Goal: Information Seeking & Learning: Understand process/instructions

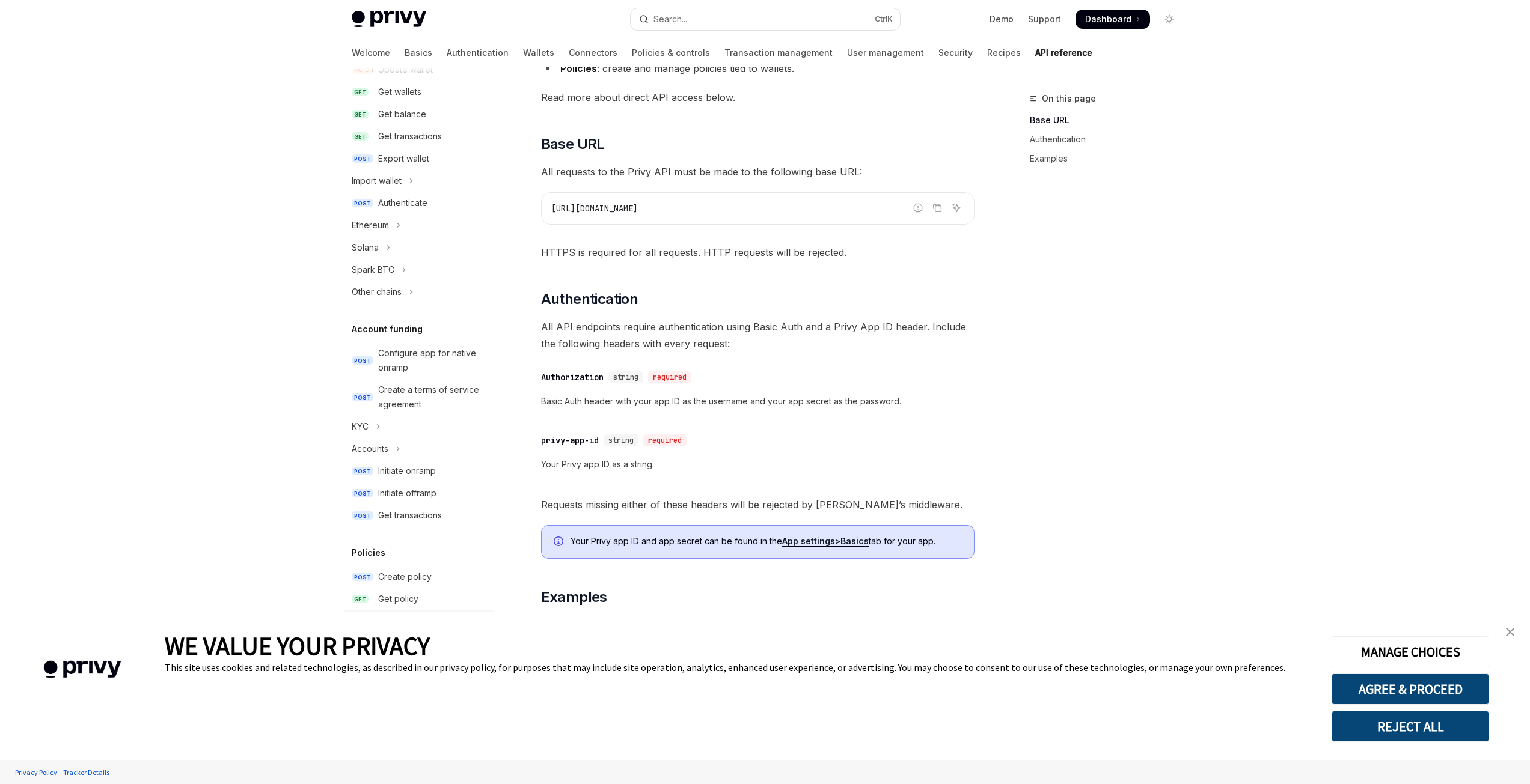
scroll to position [78, 0]
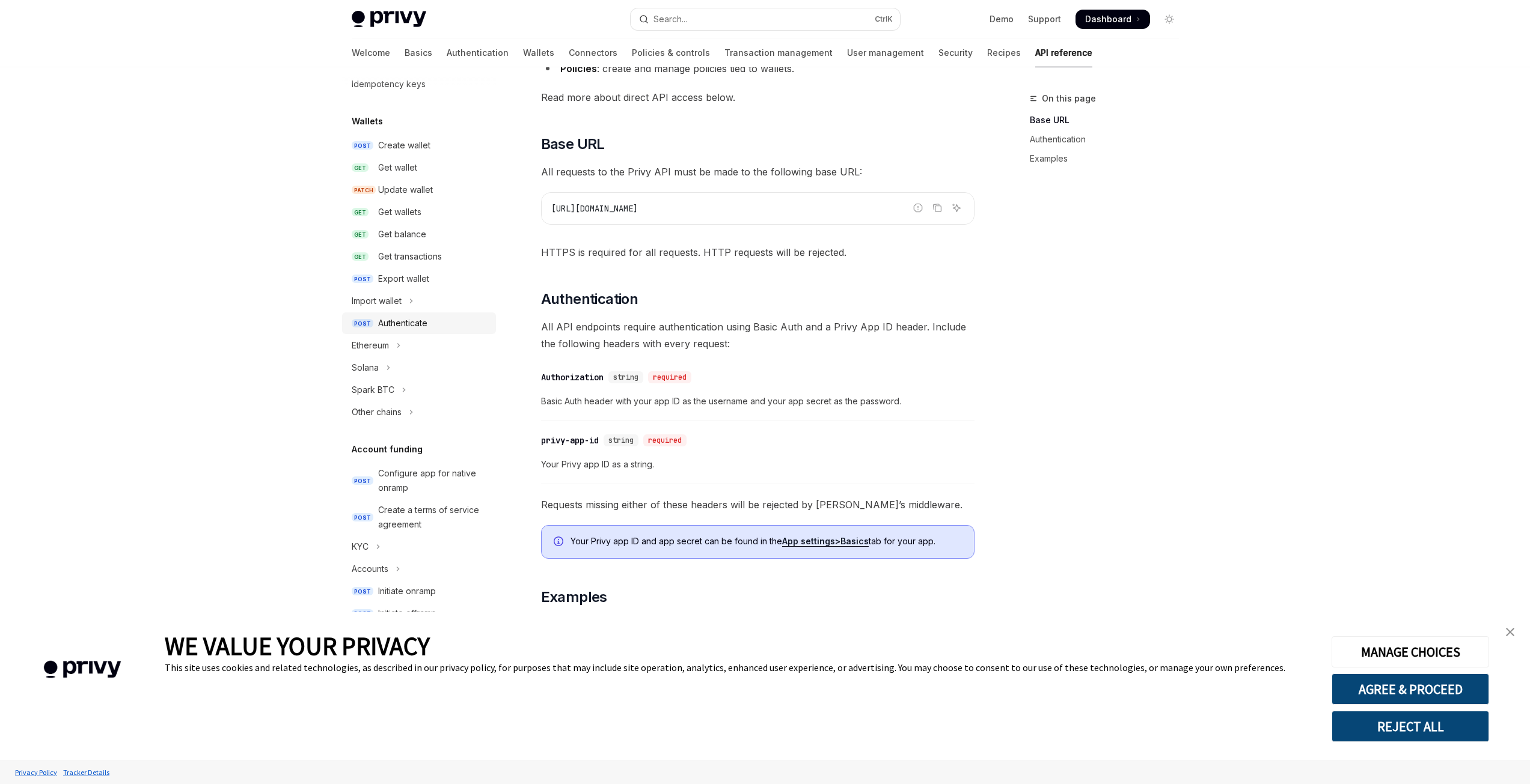
click at [413, 322] on div "Authenticate" at bounding box center [402, 323] width 49 height 14
type textarea "*"
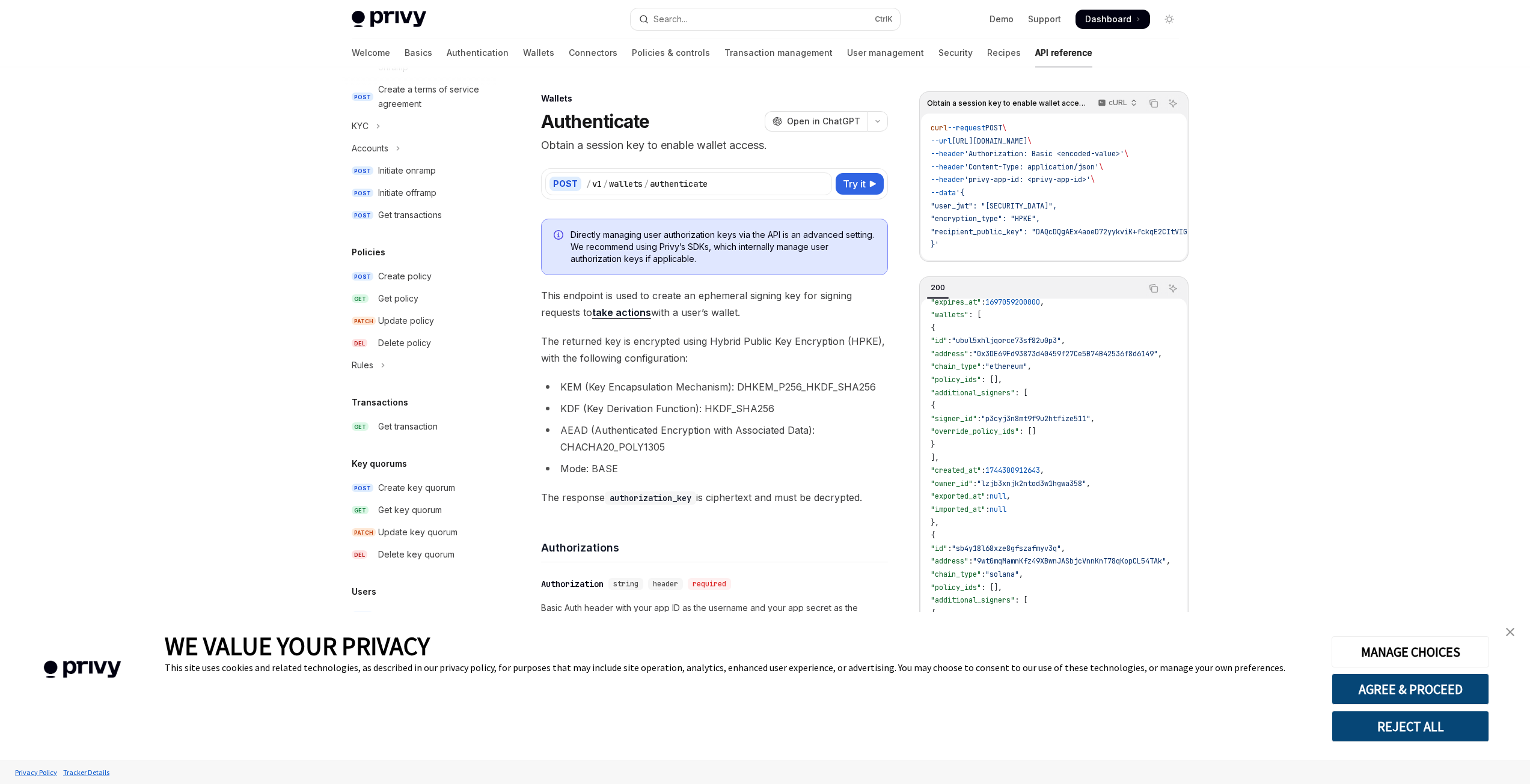
scroll to position [240, 0]
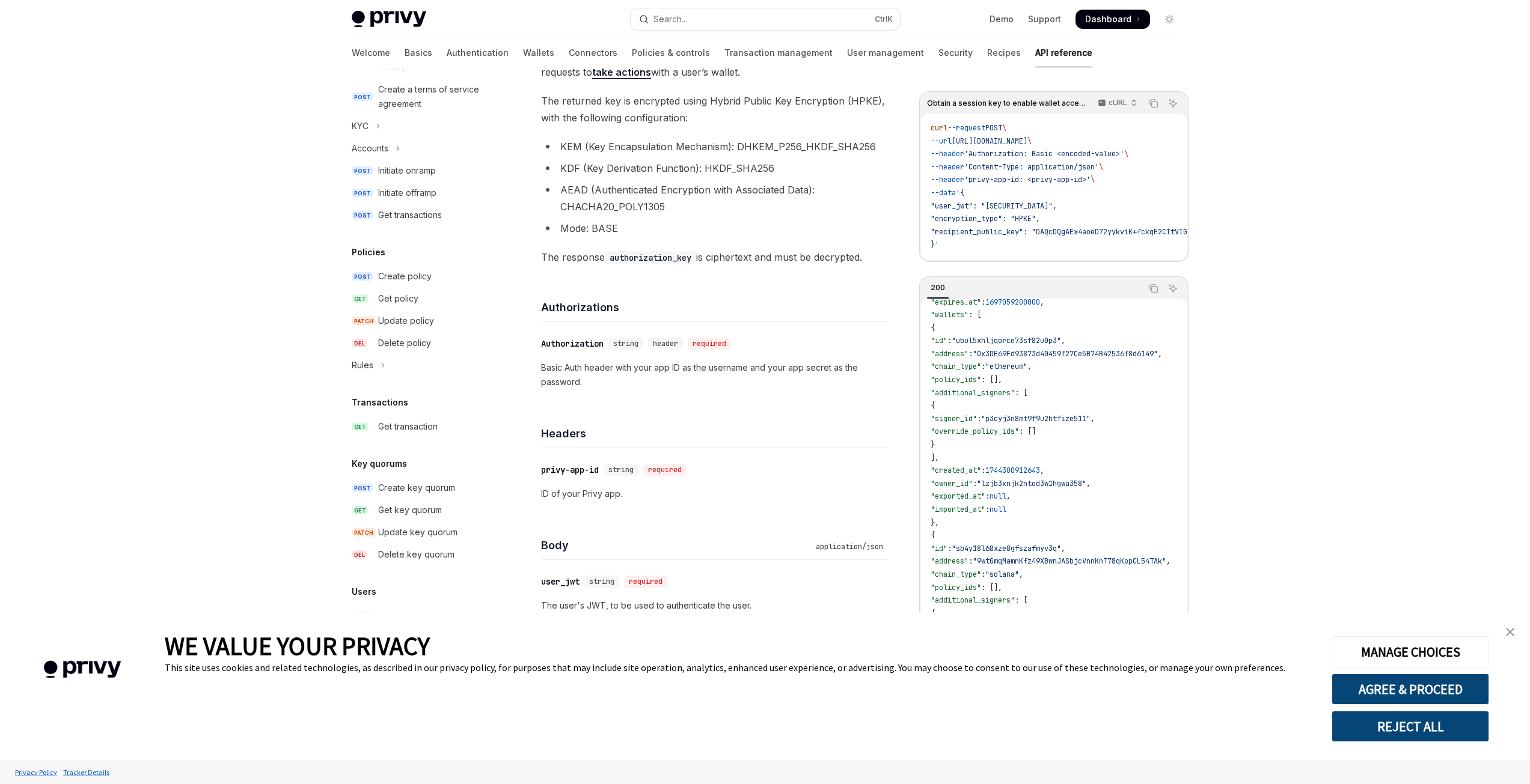
click at [361, 595] on h5 "Users" at bounding box center [364, 591] width 25 height 14
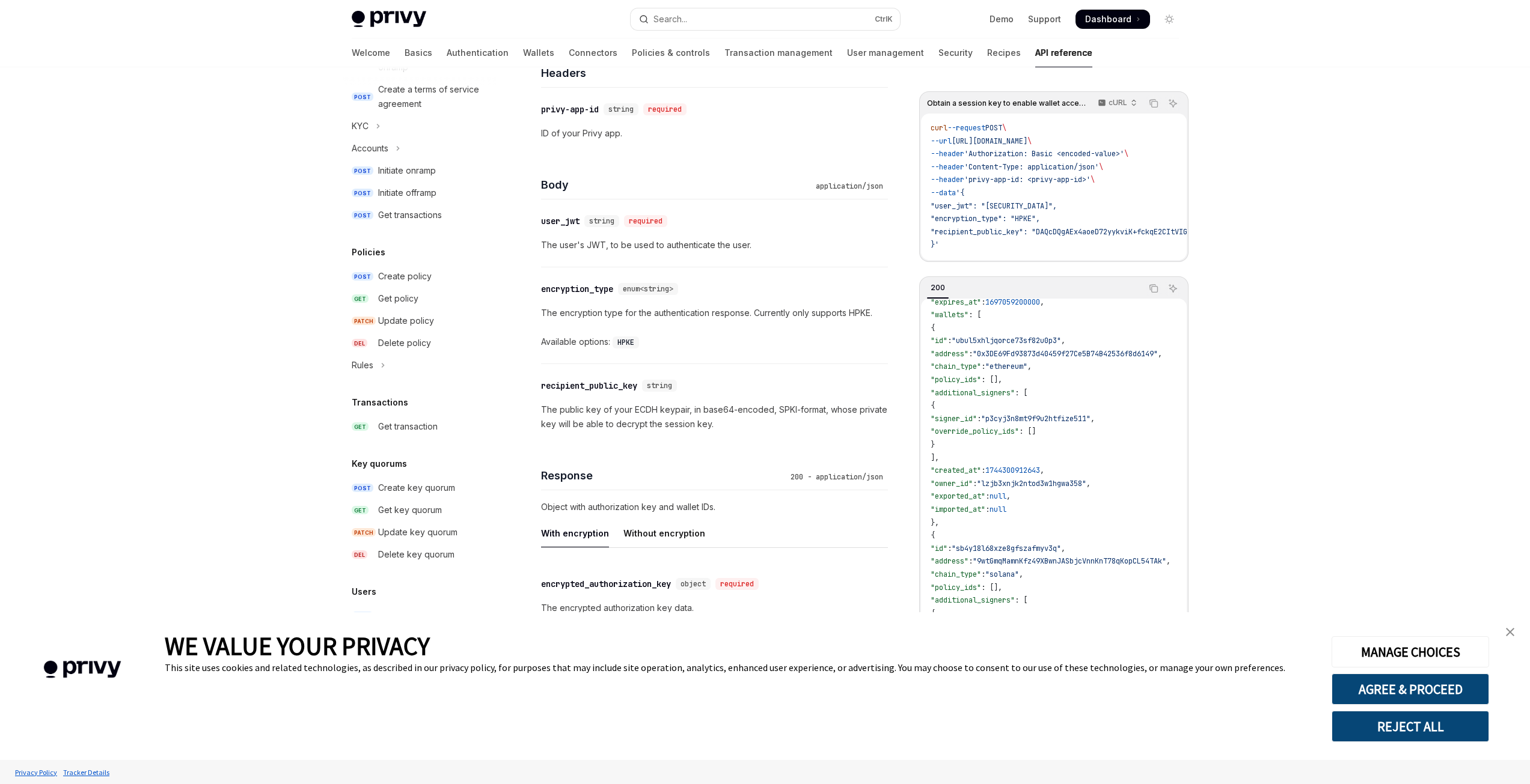
scroll to position [781, 0]
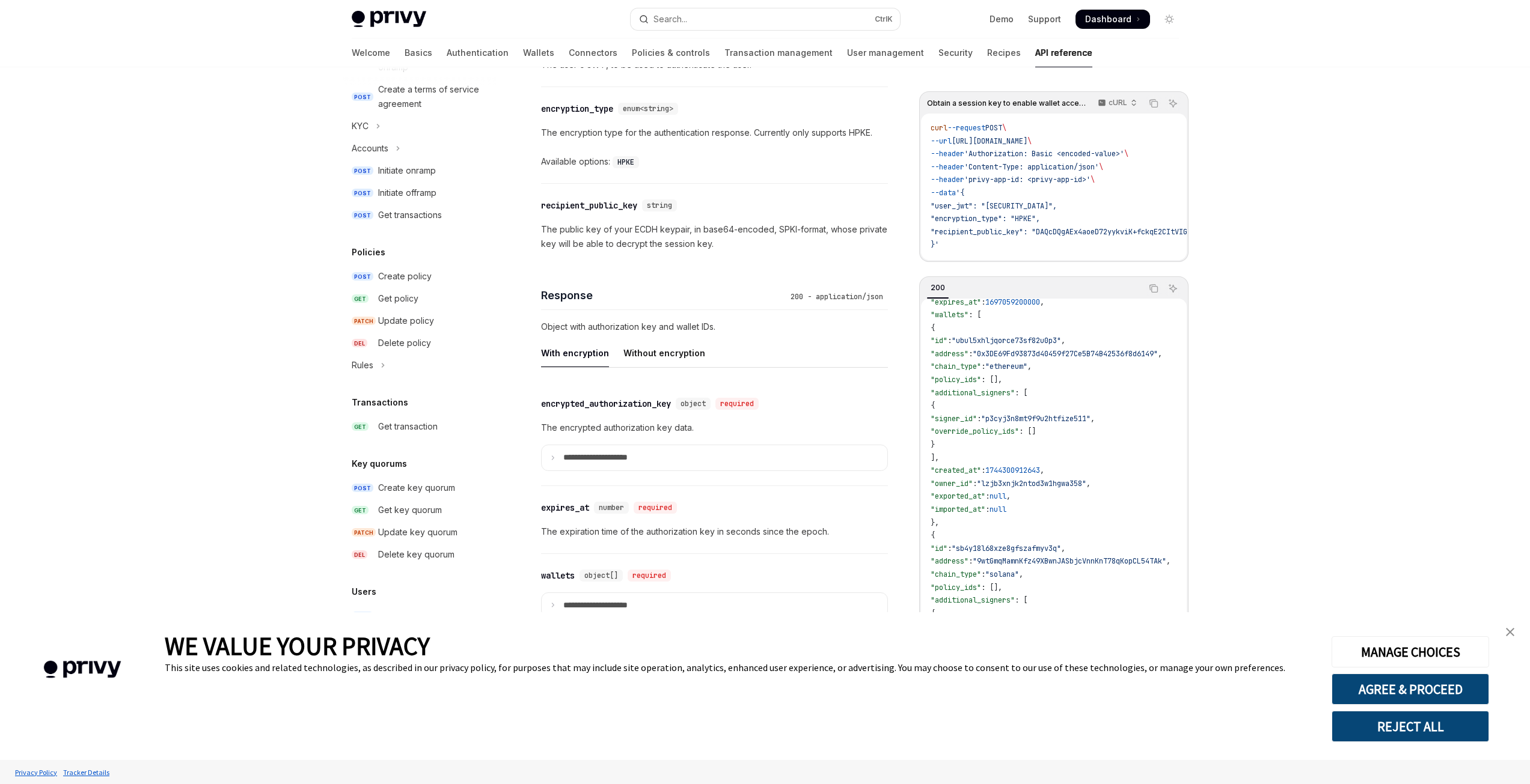
click at [1426, 726] on button "REJECT ALL" at bounding box center [1410, 727] width 158 height 32
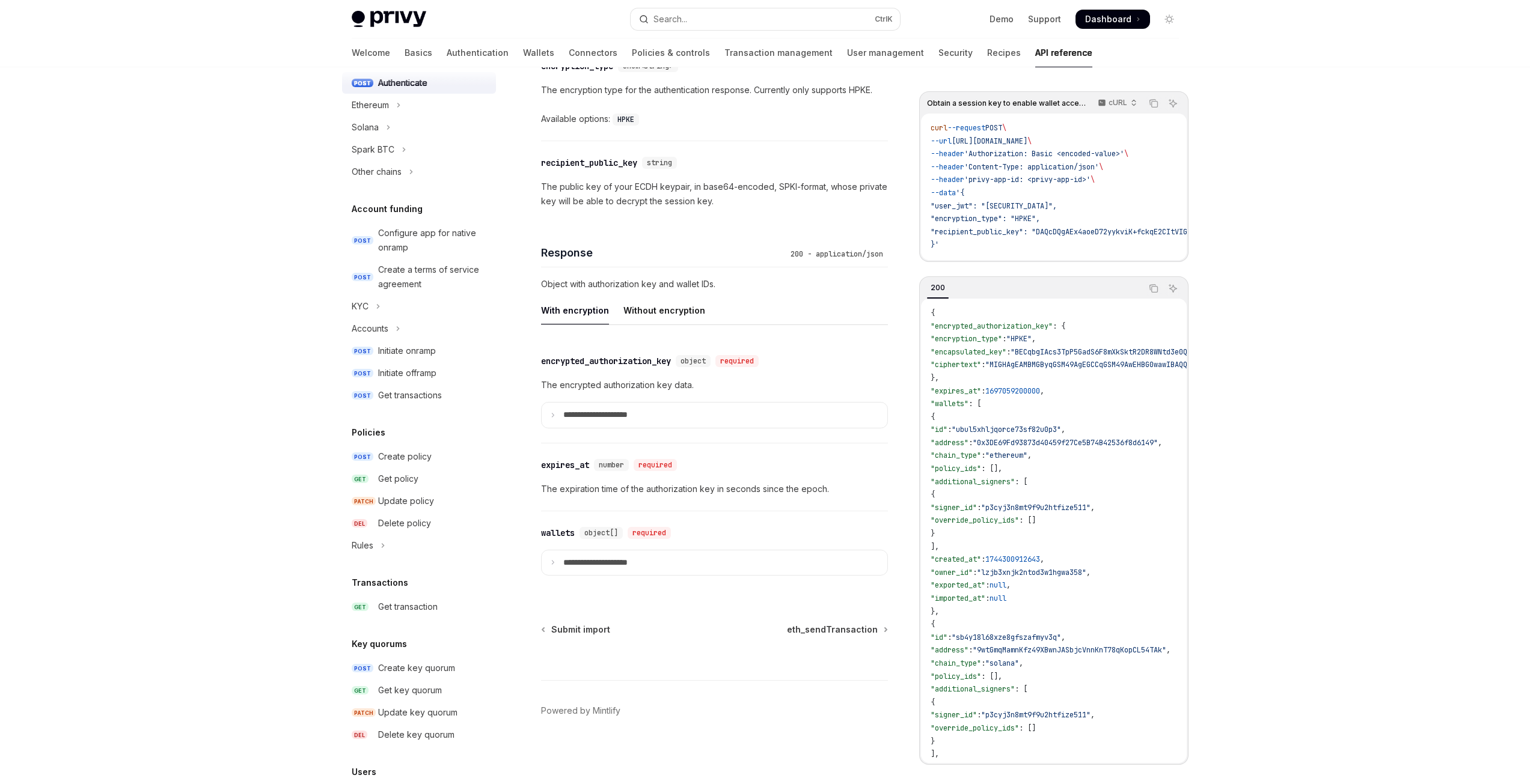
scroll to position [198, 0]
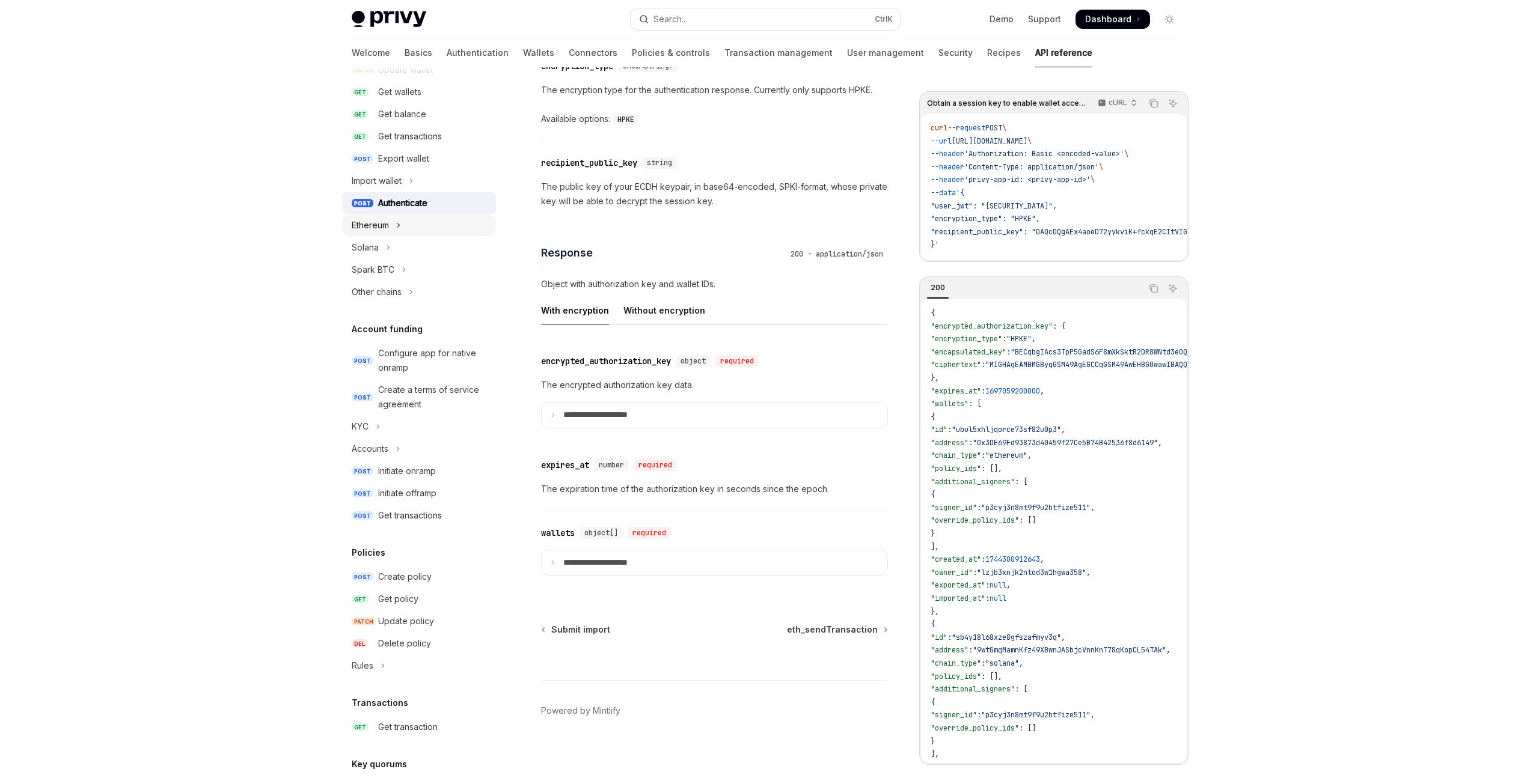
click at [384, 229] on div "Ethereum" at bounding box center [370, 225] width 38 height 14
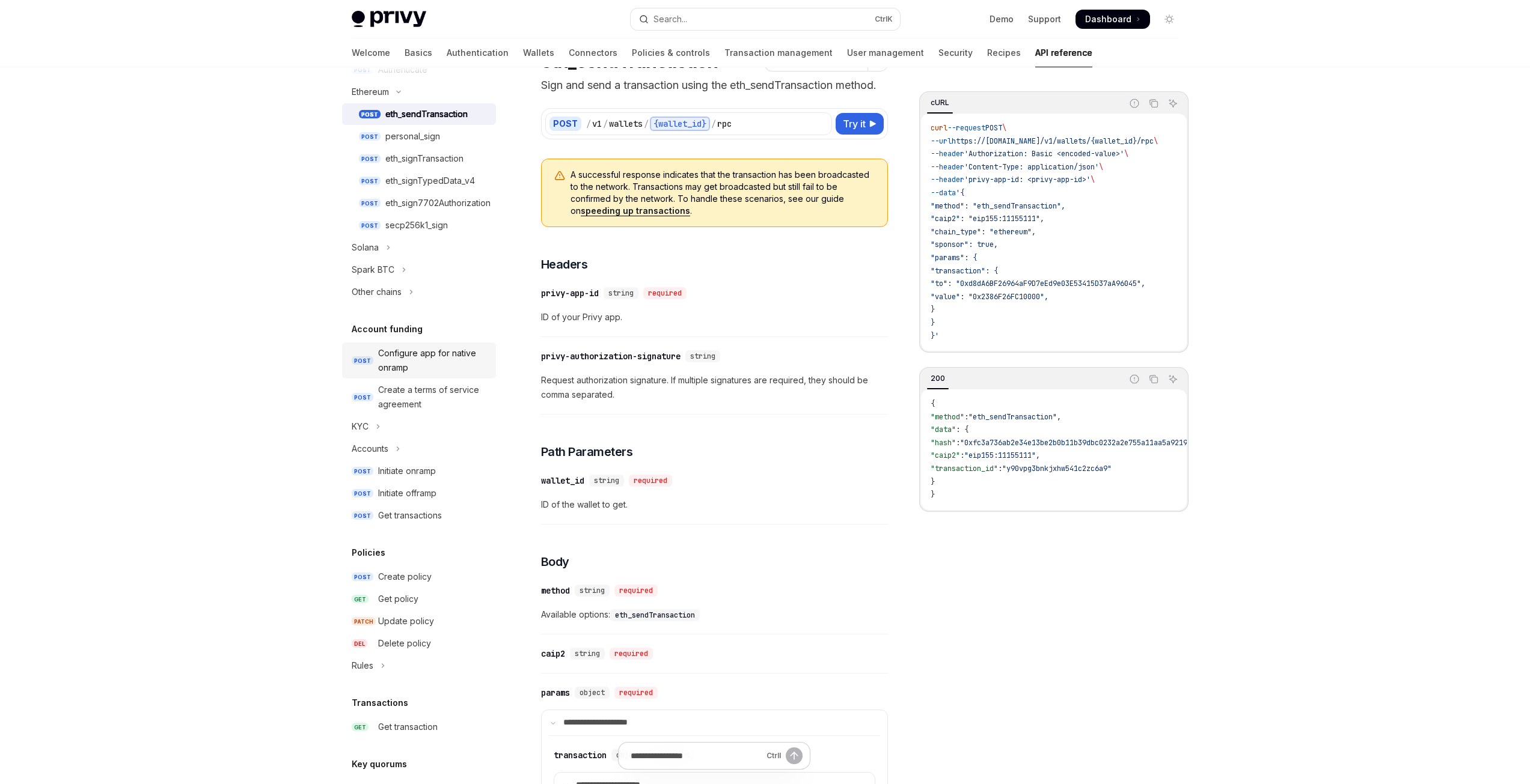
scroll to position [211, 0]
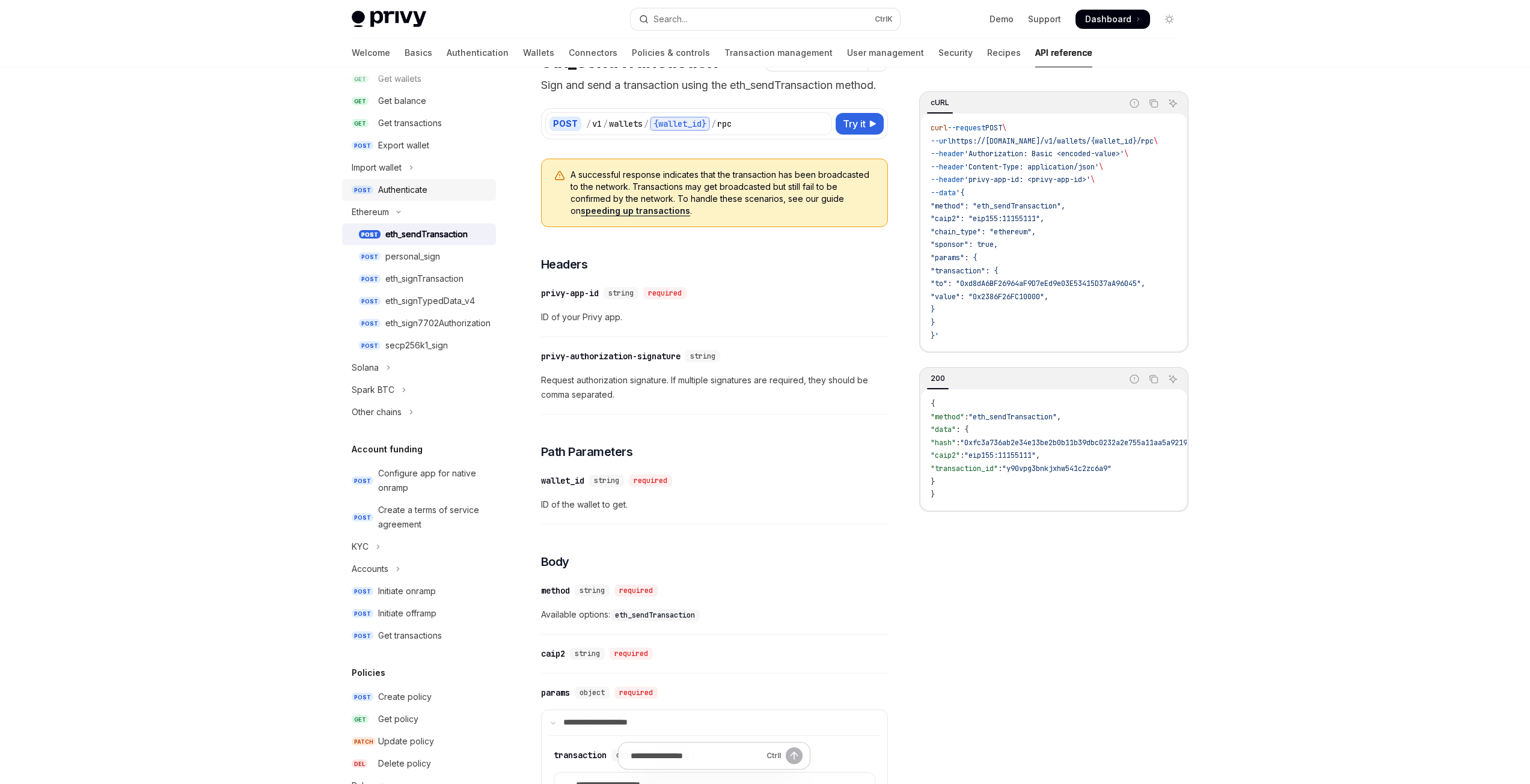
click at [407, 192] on div "Authenticate" at bounding box center [402, 190] width 49 height 14
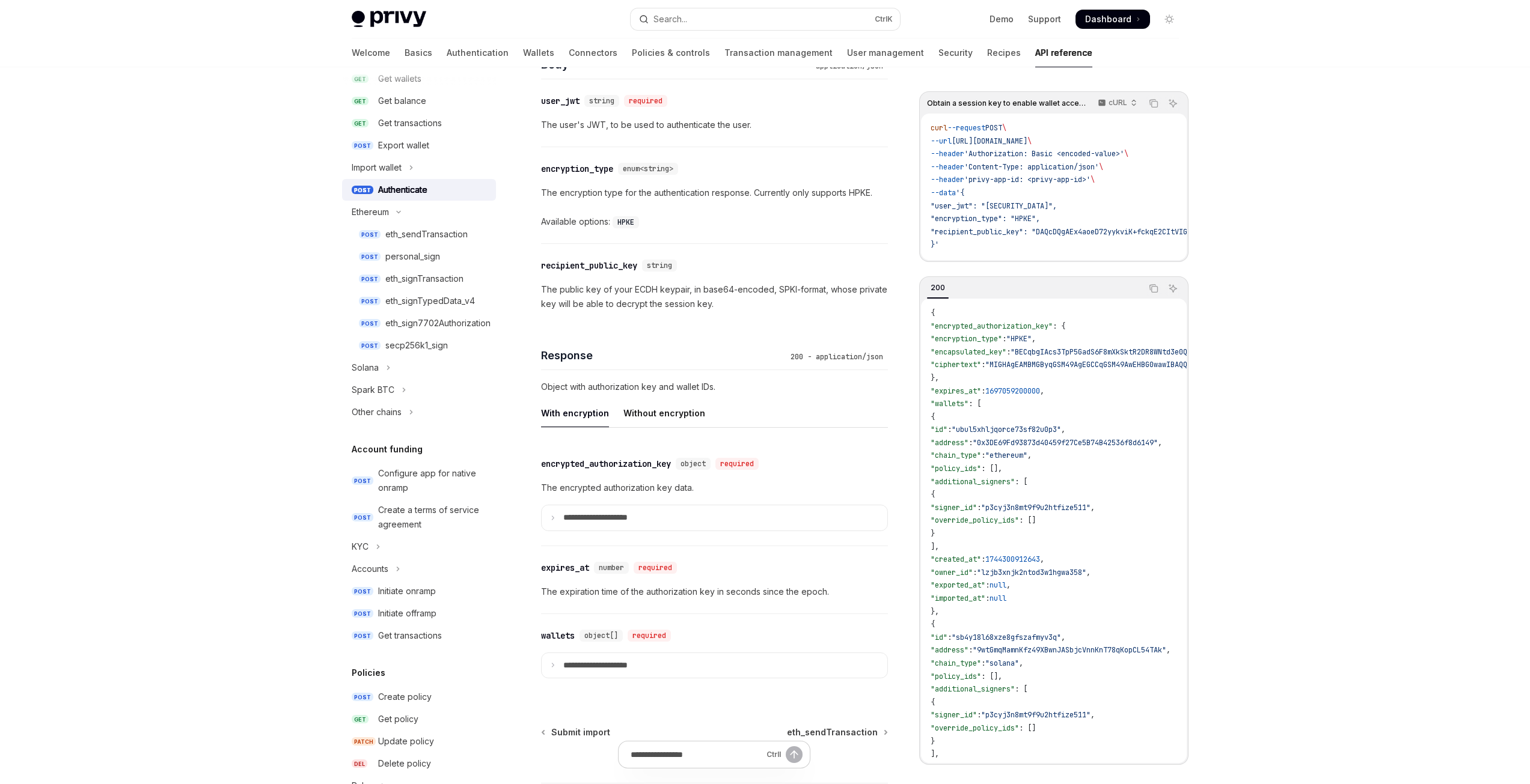
scroll to position [823, 0]
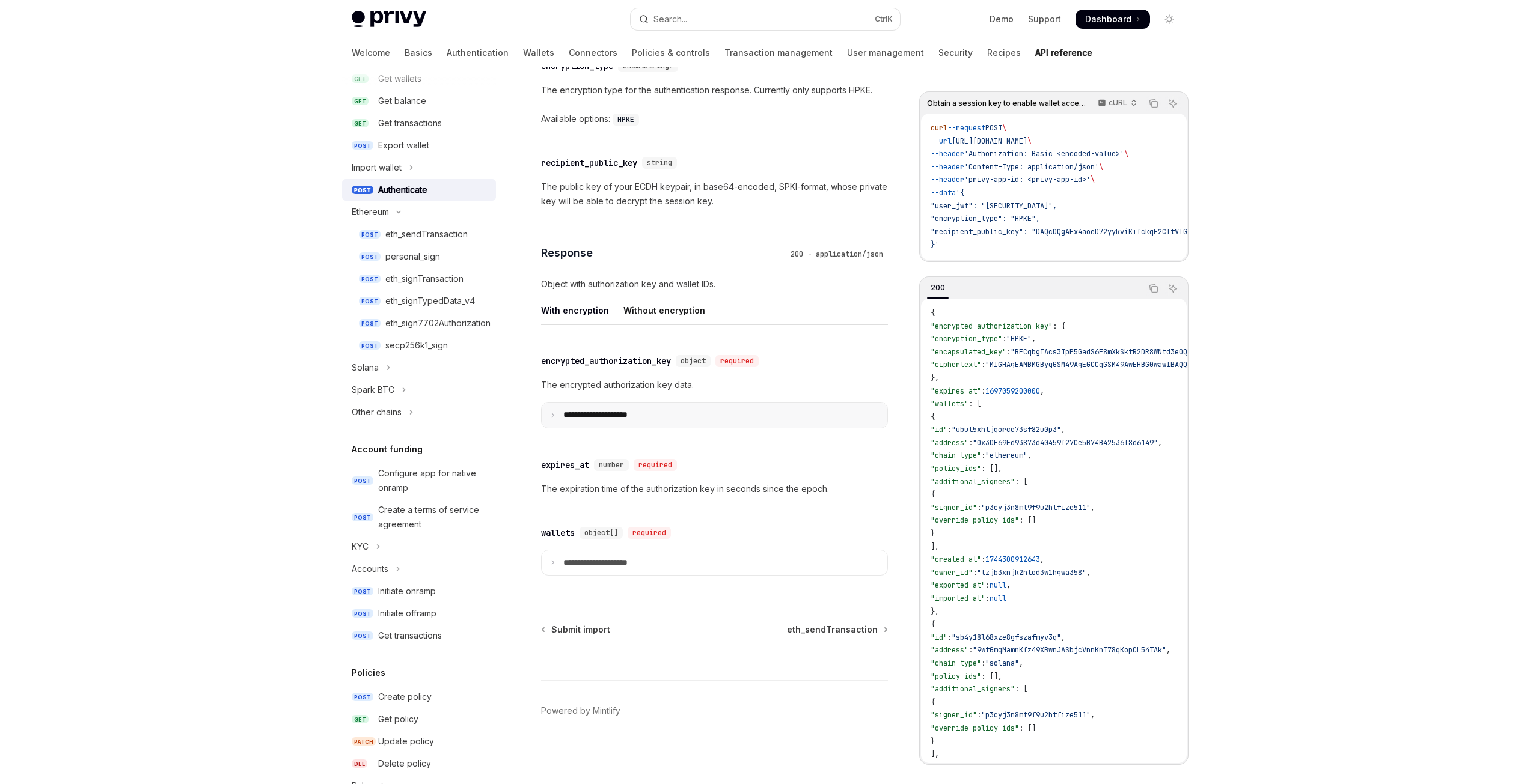
click at [554, 415] on icon at bounding box center [553, 415] width 6 height 6
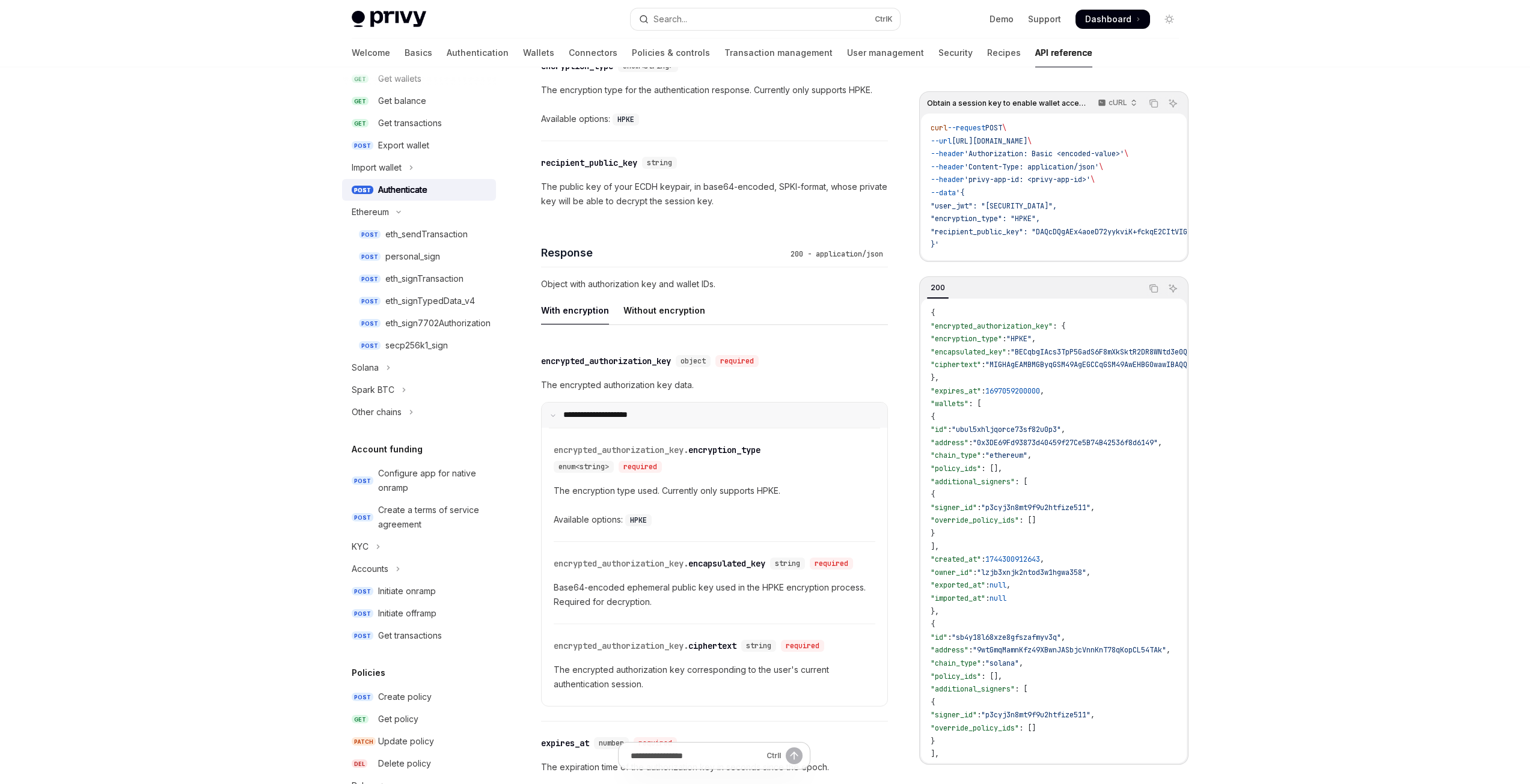
click at [554, 415] on icon at bounding box center [553, 415] width 6 height 6
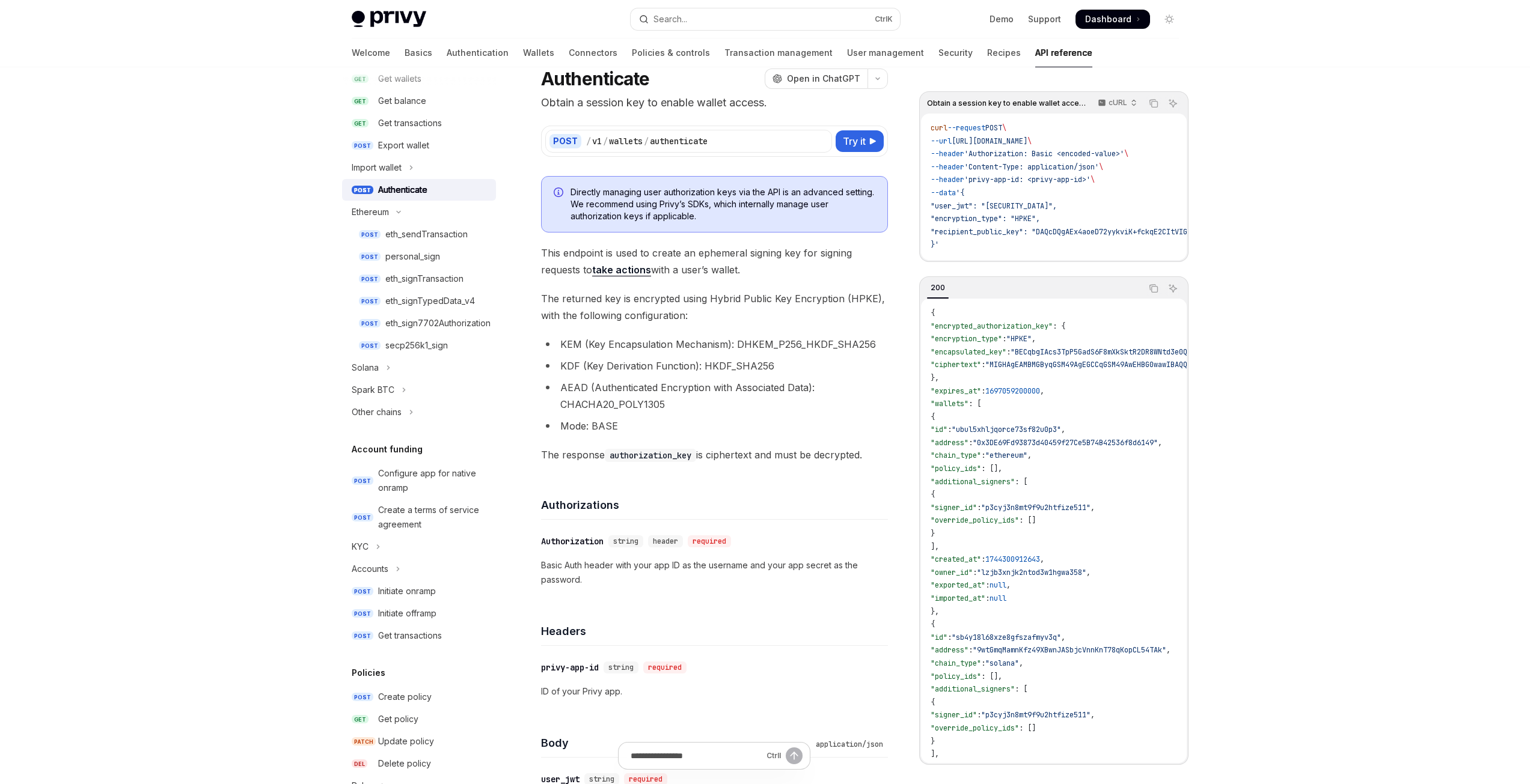
scroll to position [0, 0]
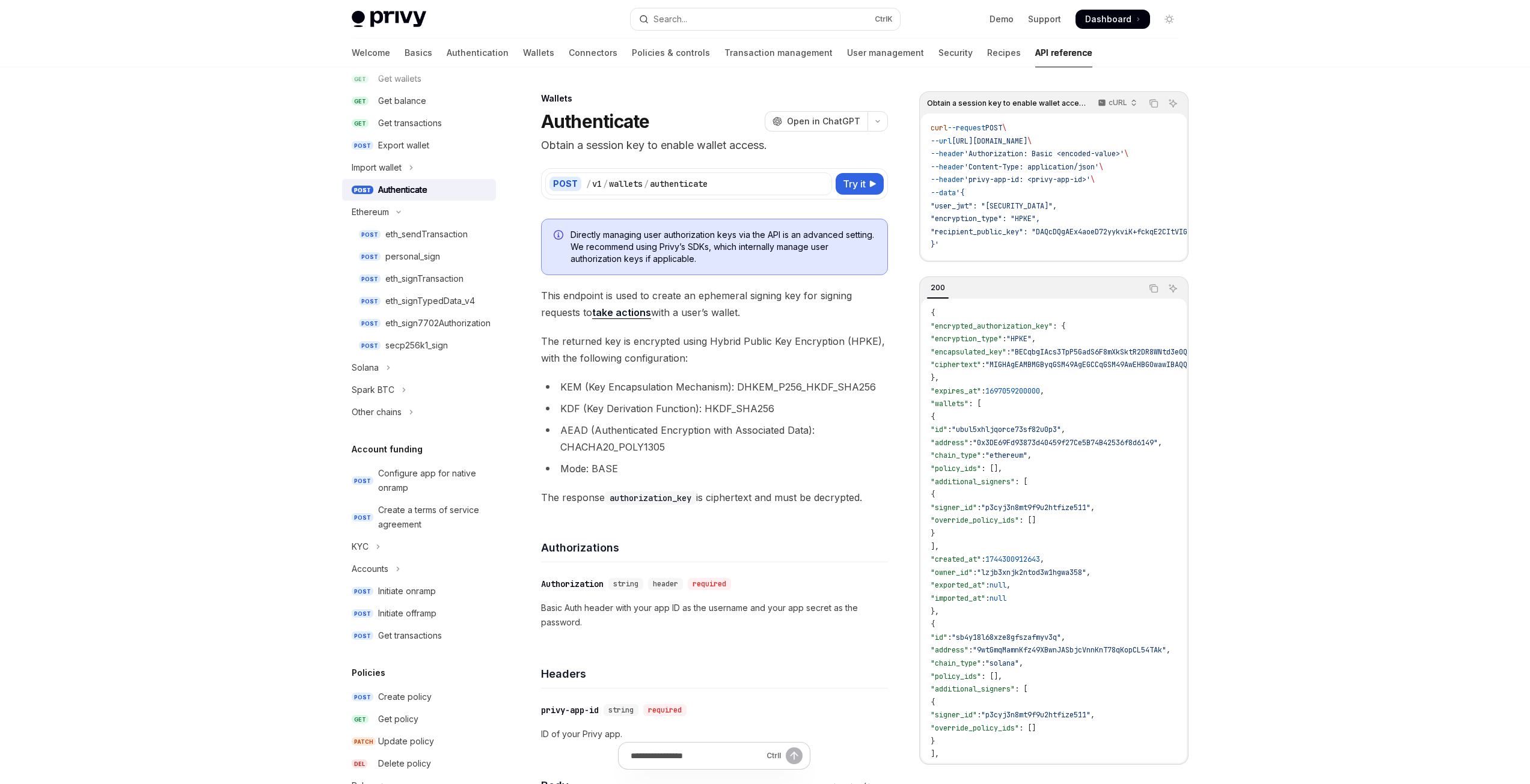
click at [709, 661] on div "Headers" at bounding box center [714, 666] width 347 height 45
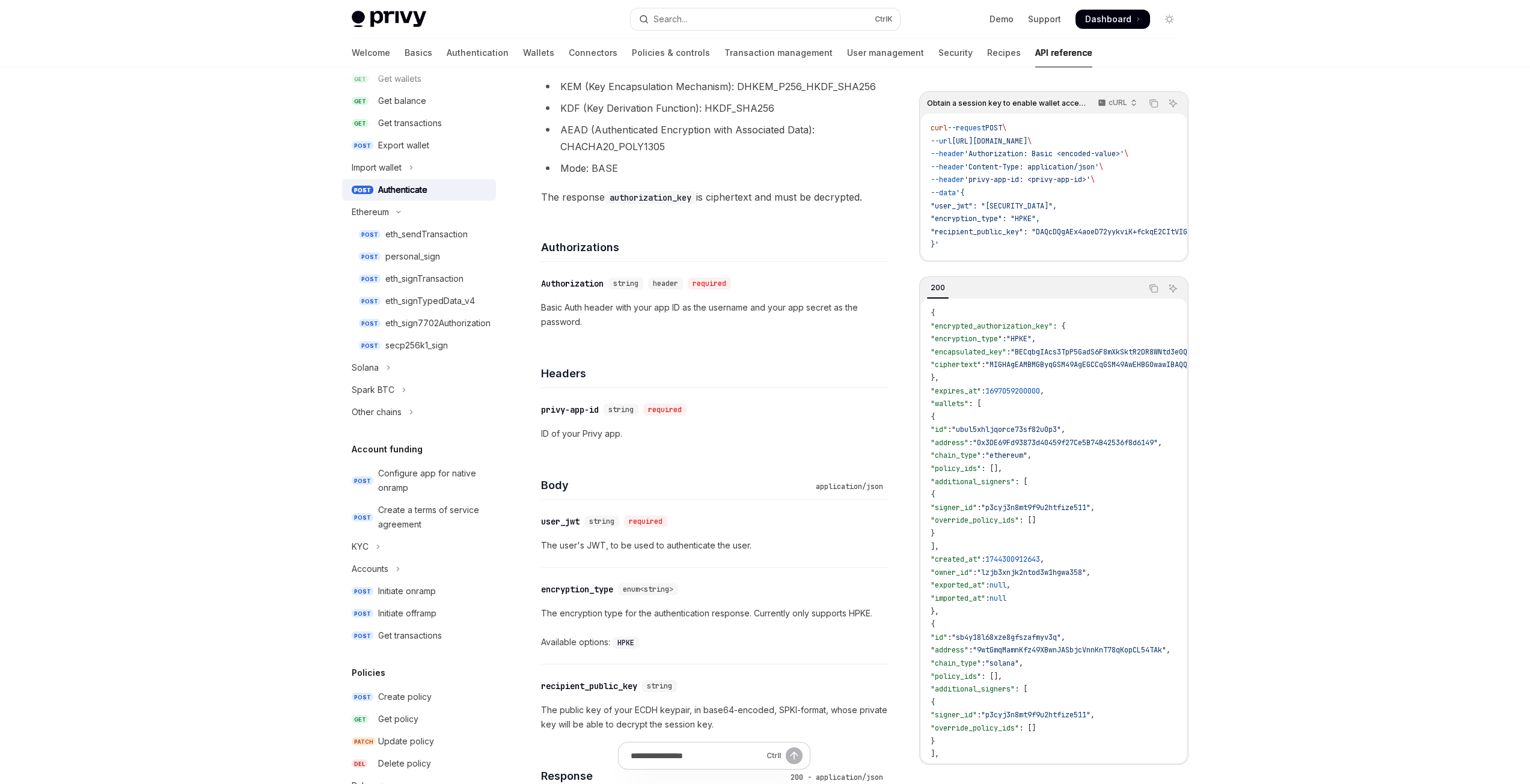
scroll to position [240, 0]
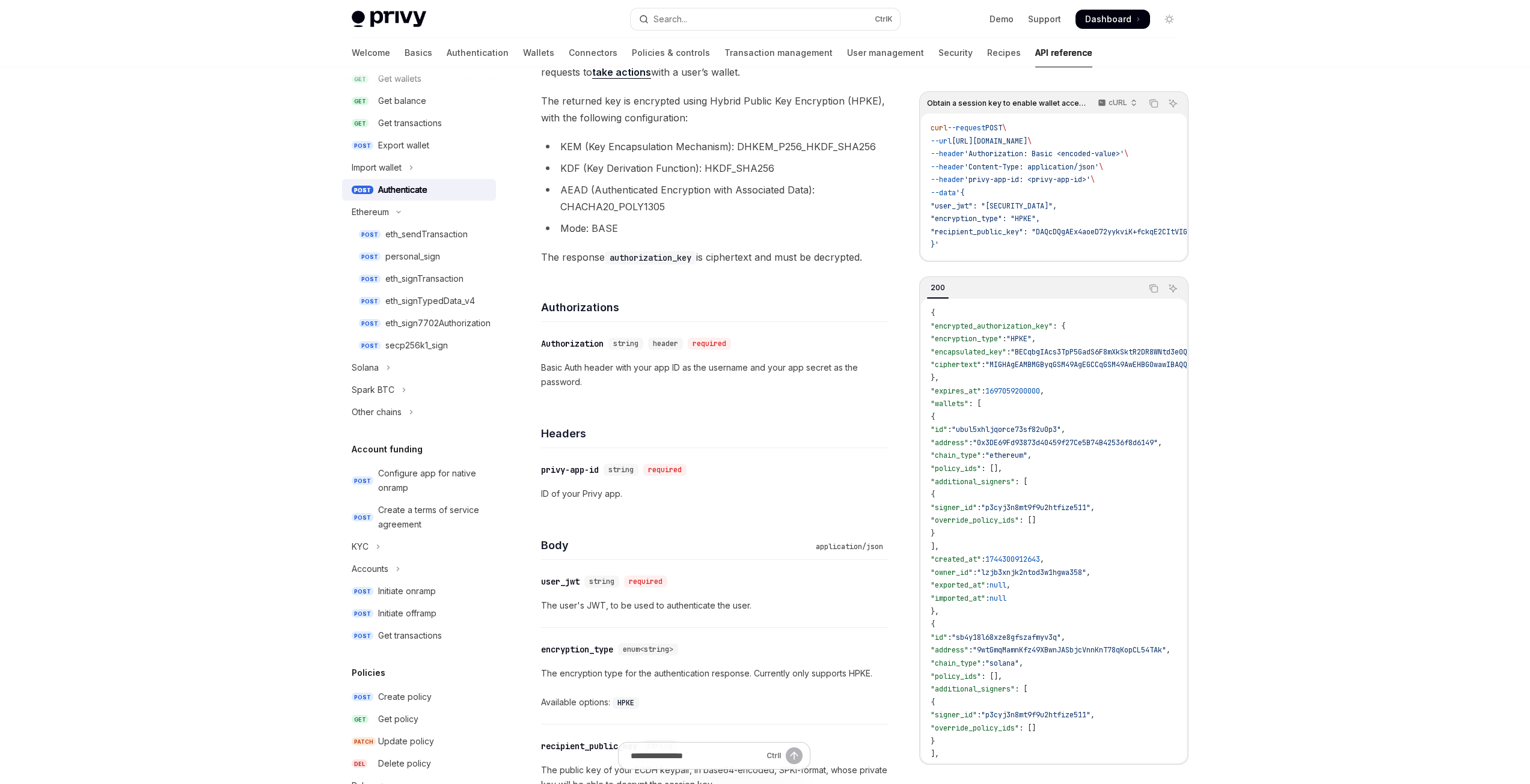
click at [1266, 686] on div "Skip to main content Privy Docs home page Search... Ctrl K Demo Support Dashboa…" at bounding box center [765, 564] width 1530 height 1608
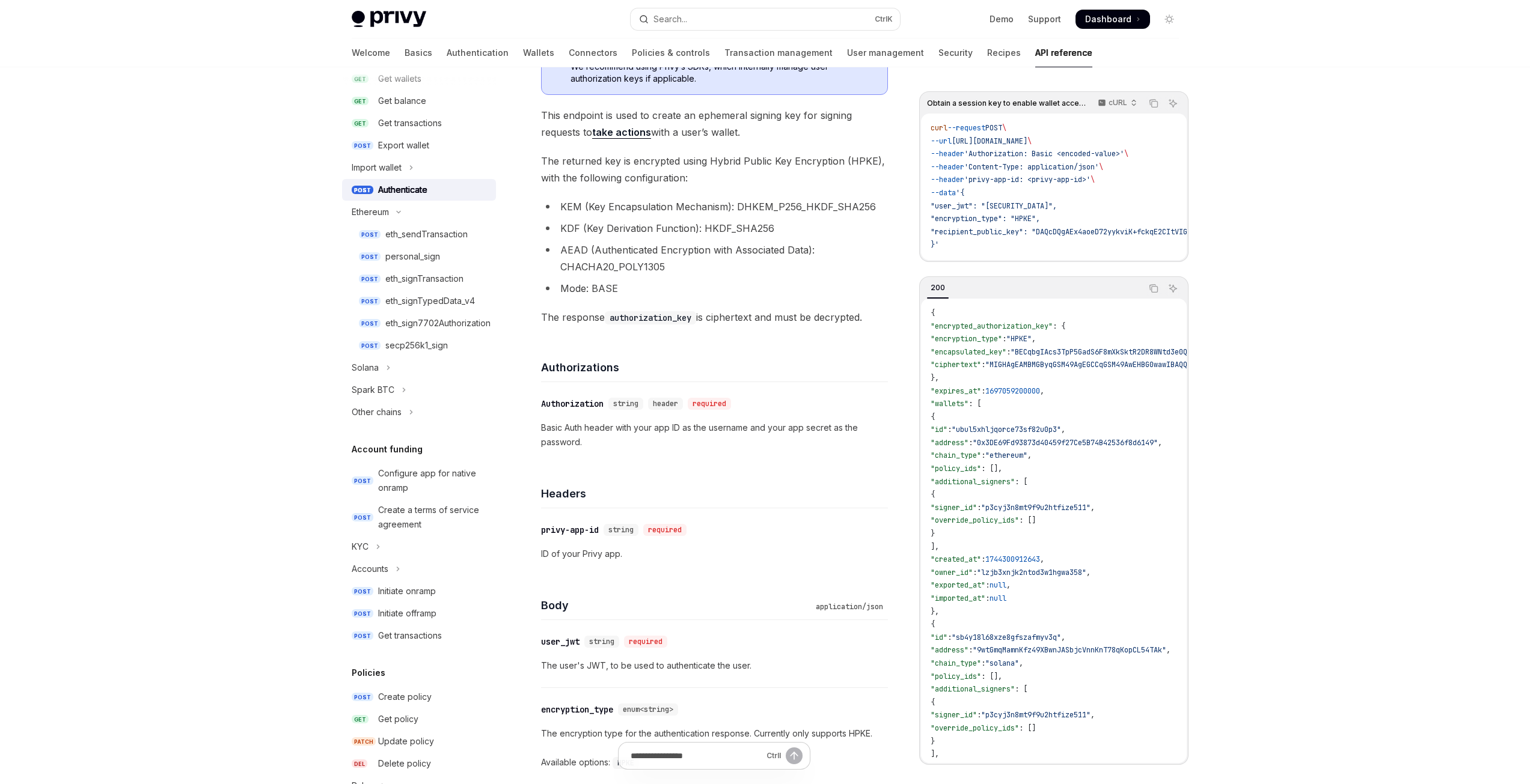
scroll to position [0, 0]
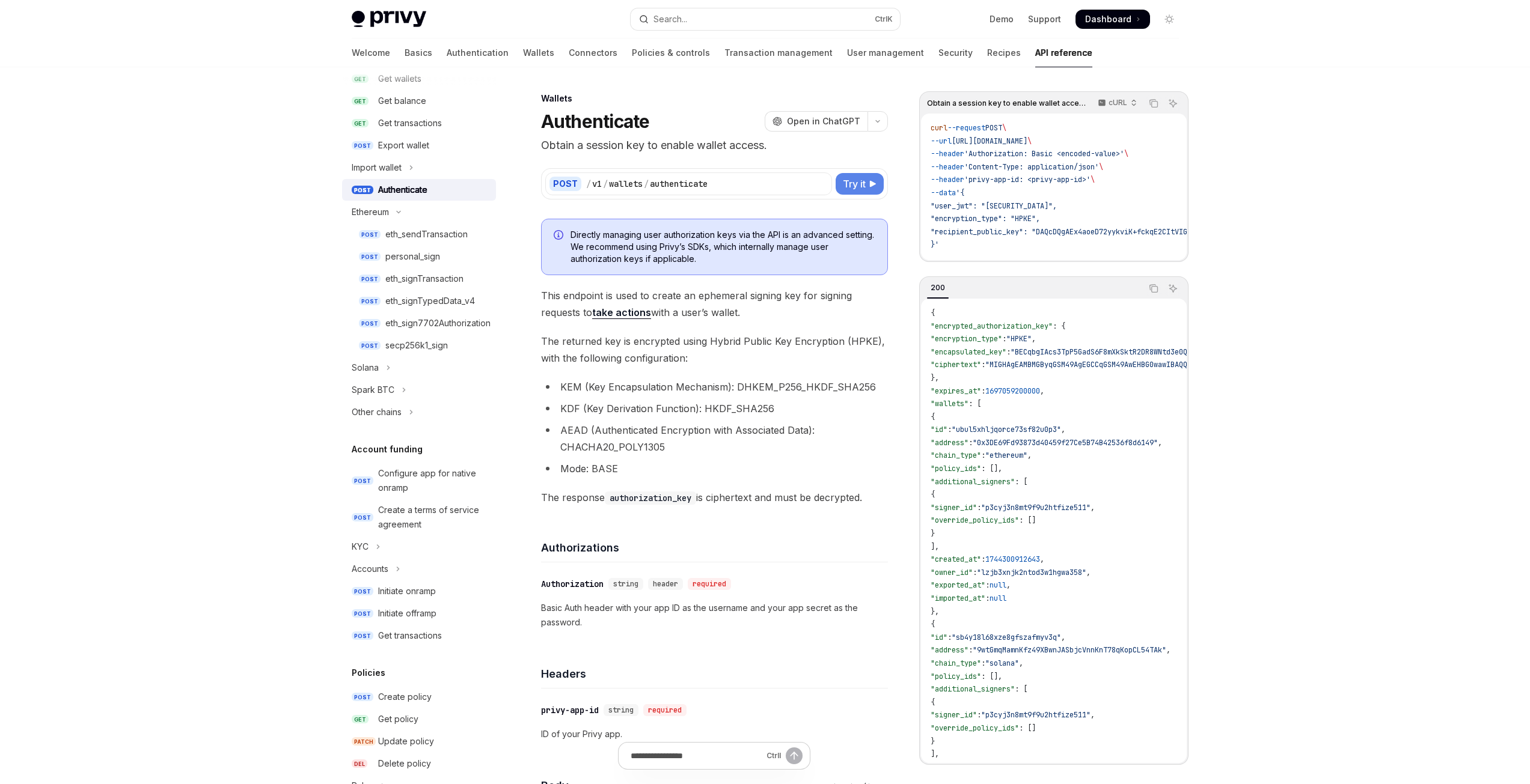
click at [847, 185] on span "Try it" at bounding box center [854, 184] width 23 height 14
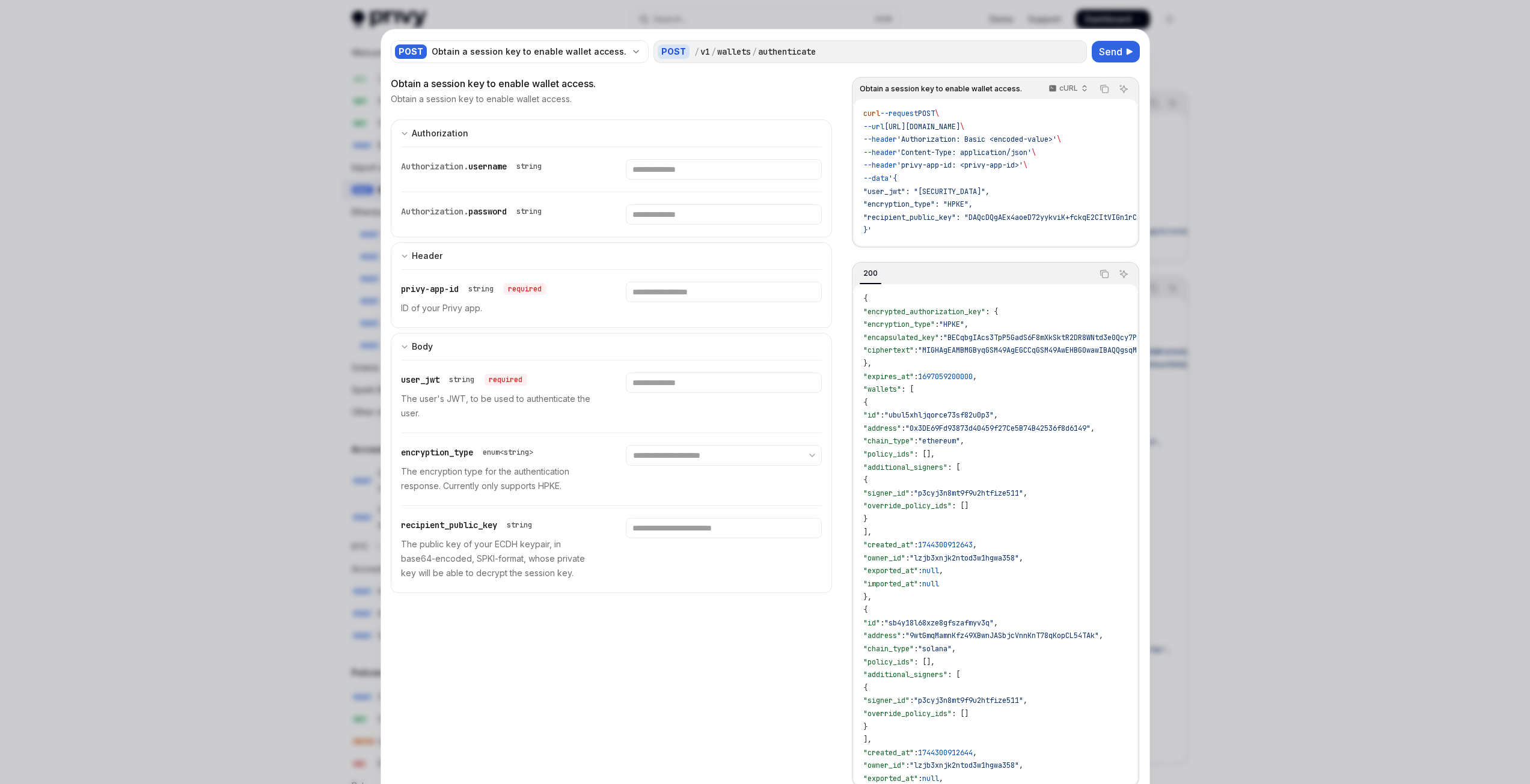
drag, startPoint x: 893, startPoint y: 127, endPoint x: 1084, endPoint y: 125, distance: 191.0
click at [964, 125] on span "--url [URL][DOMAIN_NAME] \" at bounding box center [913, 126] width 101 height 10
drag, startPoint x: 429, startPoint y: 85, endPoint x: 634, endPoint y: 84, distance: 205.0
click at [634, 84] on div "Obtain a session key to enable wallet access." at bounding box center [612, 83] width 442 height 14
click at [1352, 422] on div at bounding box center [765, 392] width 1530 height 784
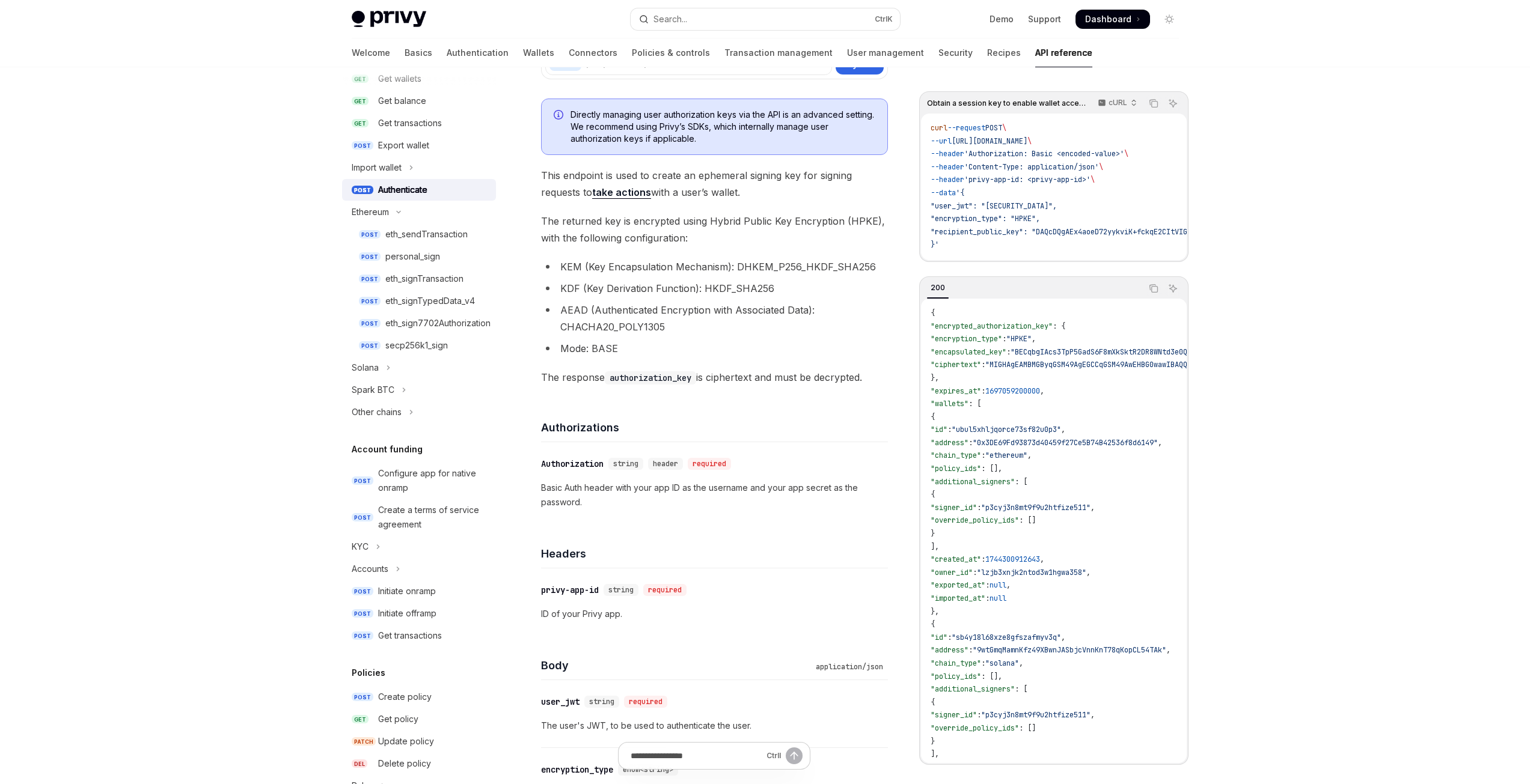
scroll to position [60, 0]
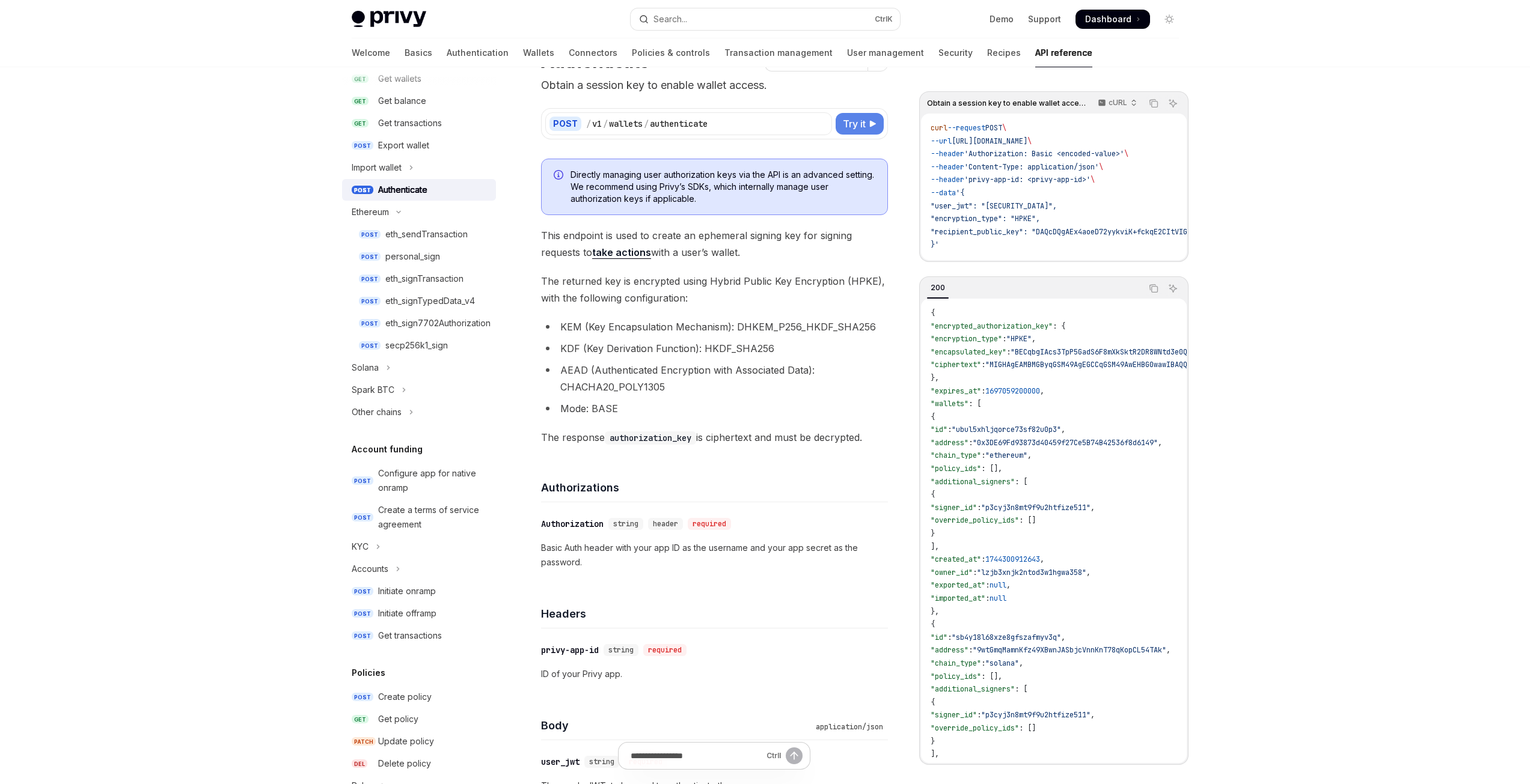
click at [853, 129] on span "Try it" at bounding box center [854, 124] width 23 height 14
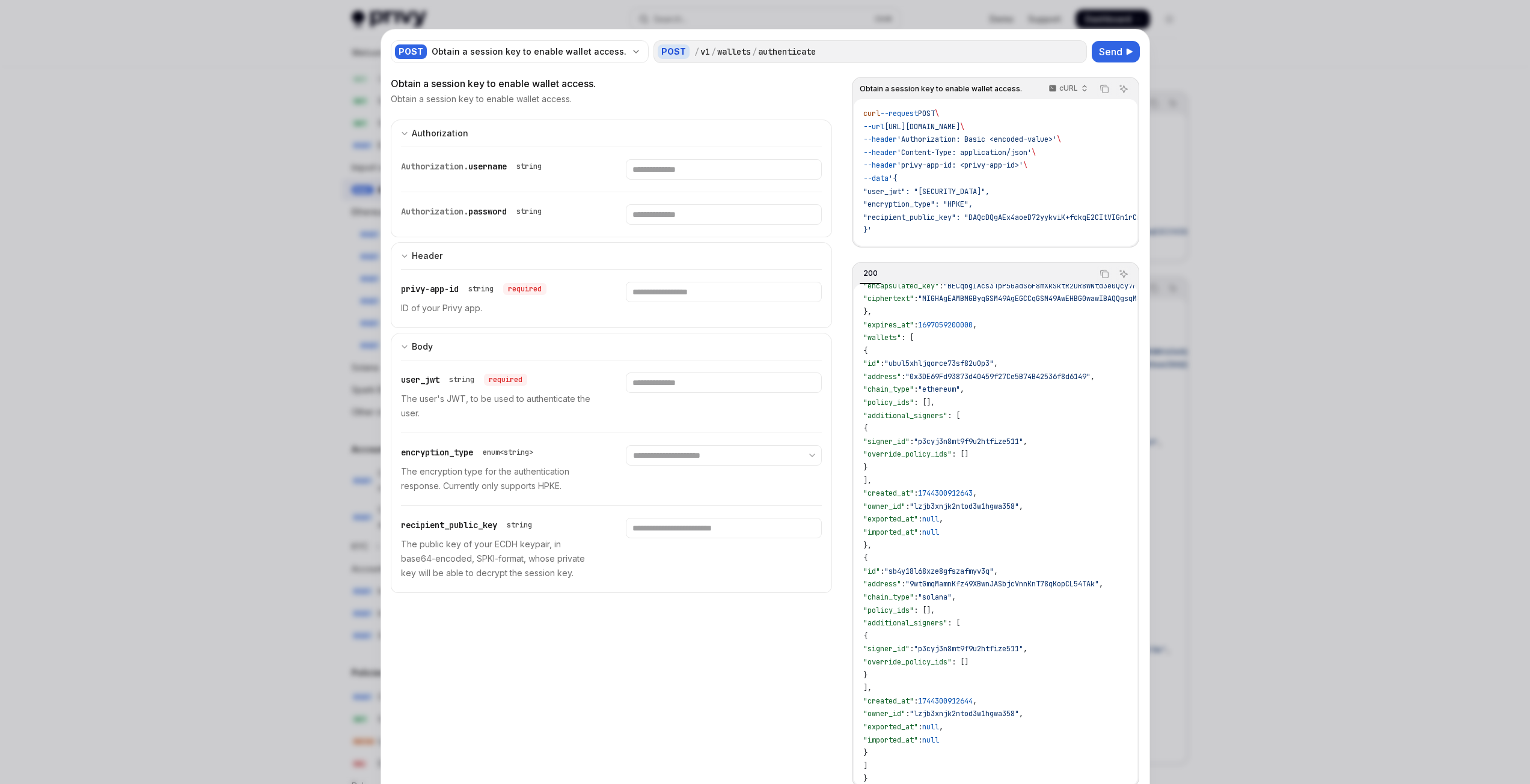
scroll to position [60, 0]
click at [1216, 592] on div at bounding box center [765, 392] width 1530 height 784
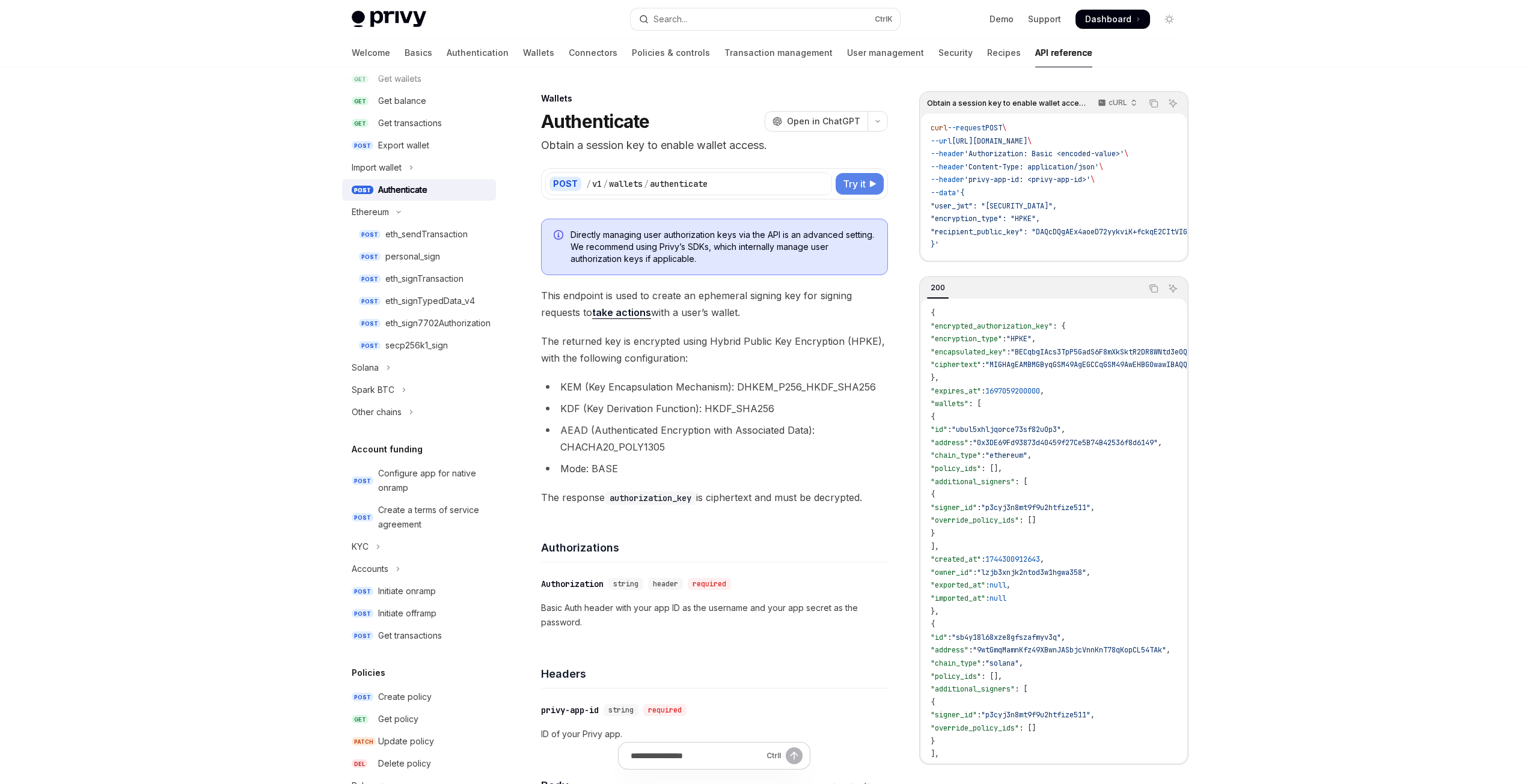
click at [854, 187] on span "Try it" at bounding box center [854, 184] width 23 height 14
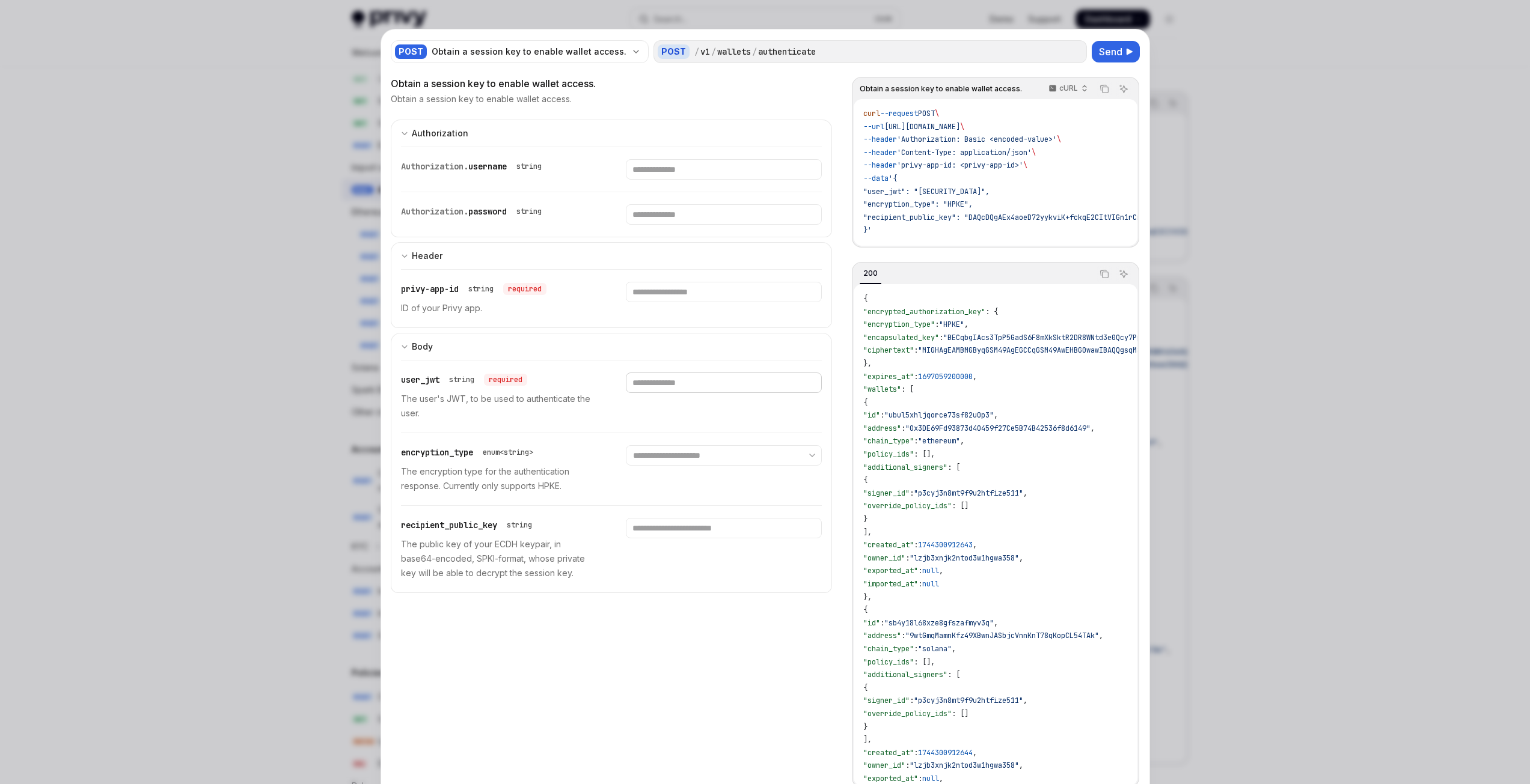
click at [712, 384] on input "Enter user_jwt" at bounding box center [724, 382] width 196 height 20
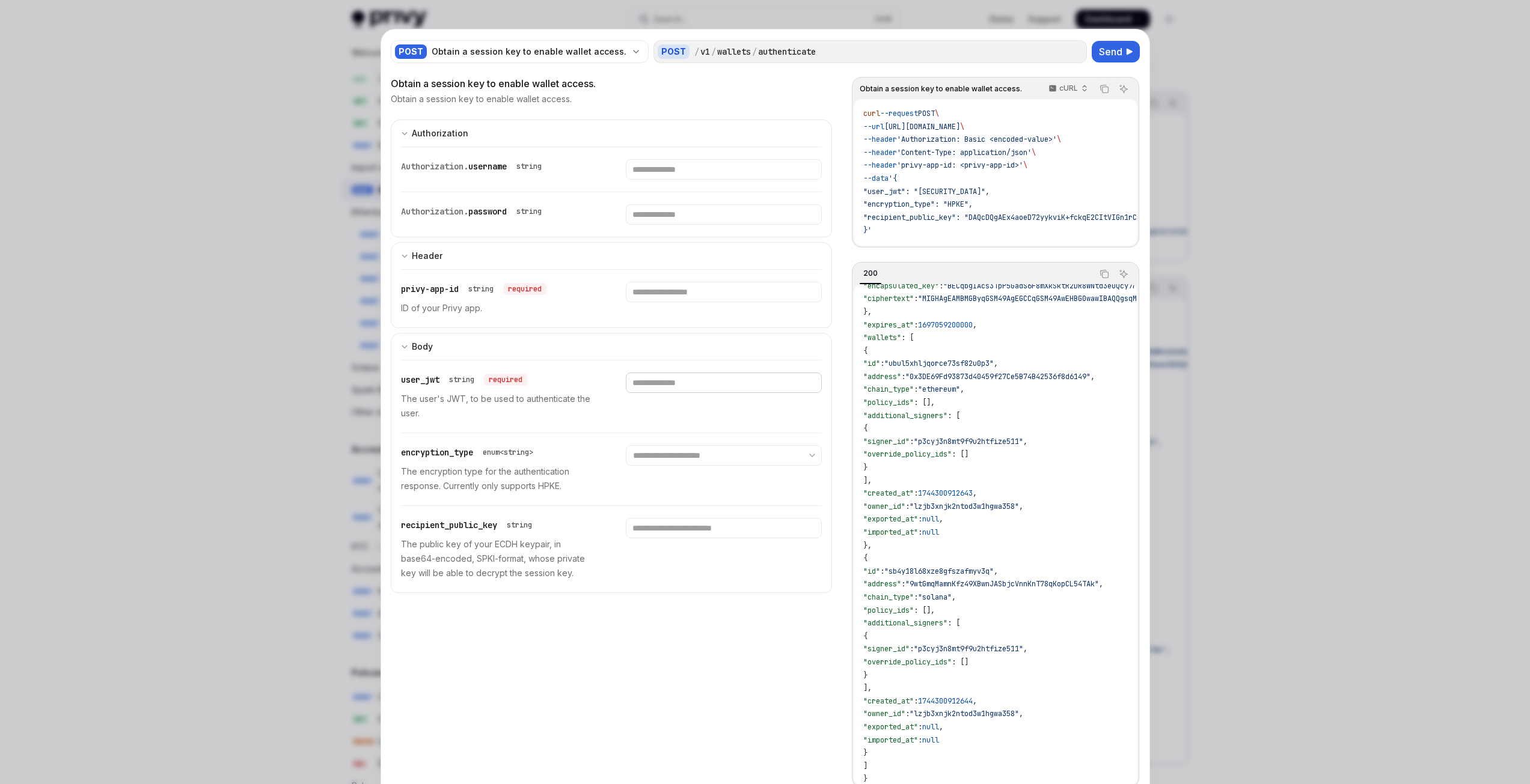
scroll to position [60, 0]
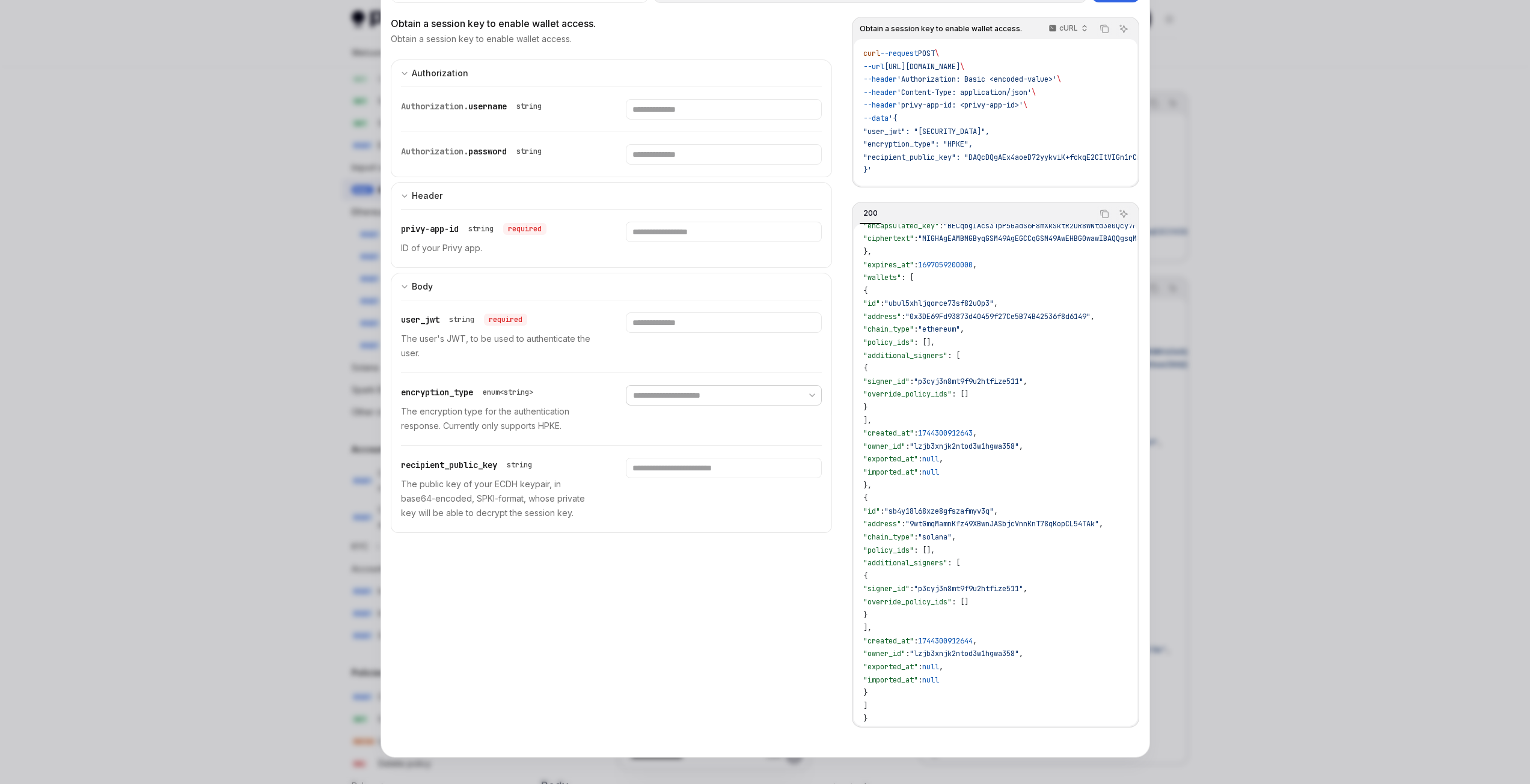
click at [808, 397] on select "**********" at bounding box center [724, 395] width 196 height 20
click at [1026, 473] on code "{ "encrypted_authorization_key" : { "encryption_type" : "HPKE" , "encapsulated_…" at bounding box center [1296, 453] width 867 height 545
drag, startPoint x: 1254, startPoint y: 662, endPoint x: 1248, endPoint y: 661, distance: 6.1
click at [1254, 662] on div at bounding box center [765, 392] width 1530 height 784
type textarea "*"
